Goal: Information Seeking & Learning: Learn about a topic

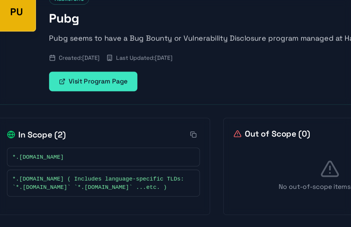
scroll to position [20, 0]
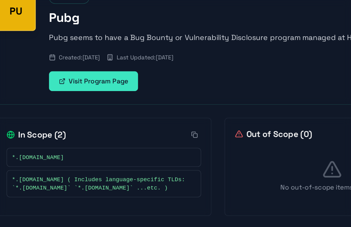
click at [54, 171] on span "*.[DOMAIN_NAME] ( Includes language-specific TLDs: `*.[DOMAIN_NAME]` `*.[DOMAIN…" at bounding box center [87, 174] width 131 height 12
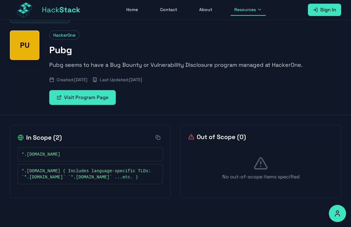
scroll to position [0, 0]
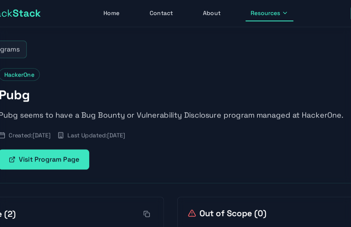
click at [259, 7] on icon at bounding box center [259, 9] width 5 height 5
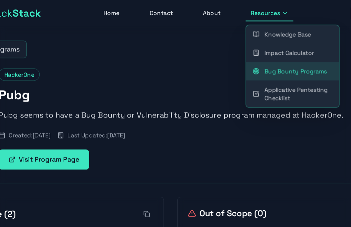
click at [267, 54] on link "Bug Bounty Programs" at bounding box center [265, 53] width 68 height 14
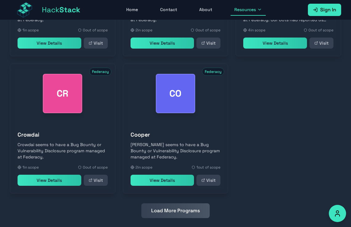
scroll to position [284, 0]
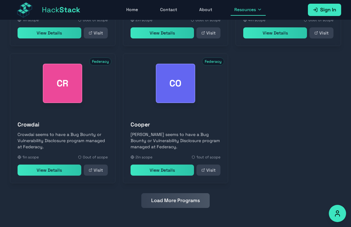
click at [186, 206] on button "Load More Programs" at bounding box center [175, 200] width 68 height 15
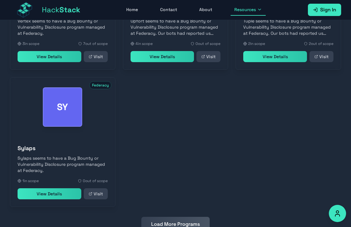
scroll to position [542, 0]
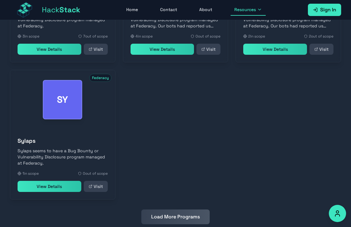
click at [187, 210] on button "Load More Programs" at bounding box center [175, 217] width 68 height 15
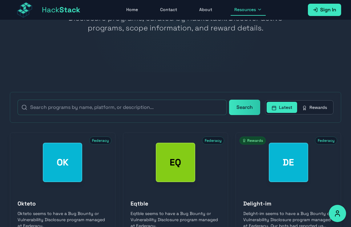
scroll to position [67, 0]
click at [317, 103] on button "Rewards" at bounding box center [314, 107] width 35 height 11
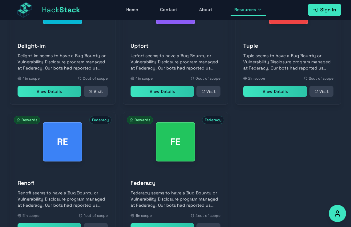
scroll to position [284, 0]
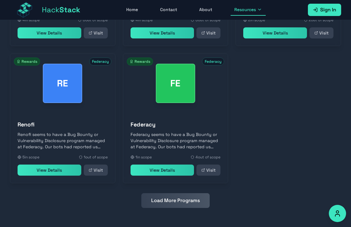
click at [180, 201] on button "Load More Programs" at bounding box center [175, 200] width 68 height 15
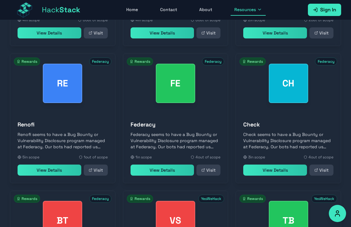
click at [175, 113] on div "Federacy Federacy seems to have a Bug Bounty or Vulnerability Disclosure progra…" at bounding box center [175, 148] width 105 height 70
click at [169, 172] on link "View Details" at bounding box center [163, 170] width 64 height 11
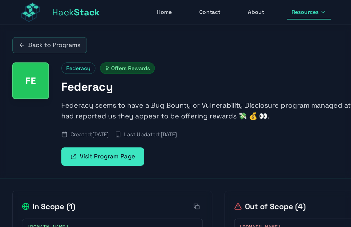
click at [216, 54] on div "Federacy Offers Rewards" at bounding box center [195, 54] width 292 height 9
